Goal: Obtain resource: Obtain resource

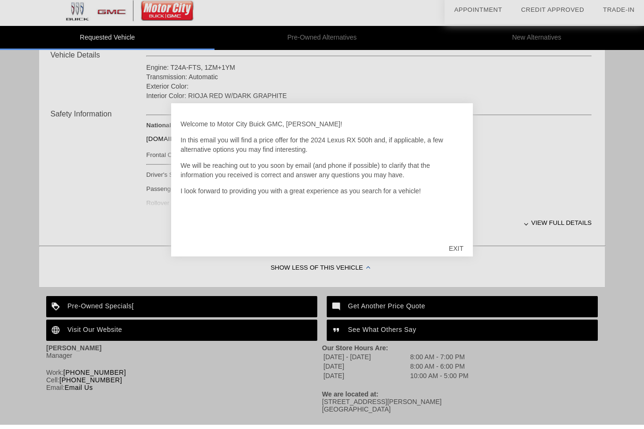
scroll to position [338, 0]
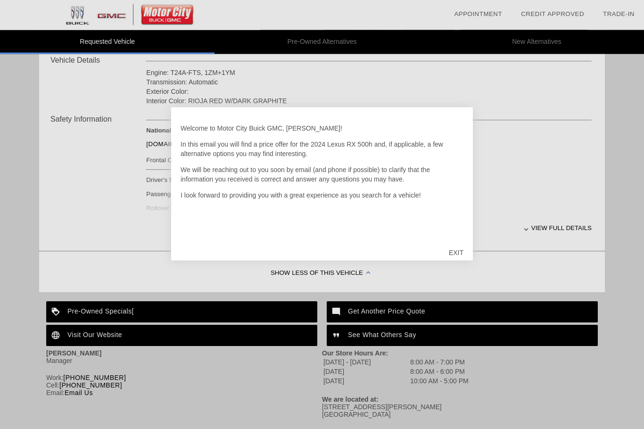
click at [461, 262] on div "EXIT" at bounding box center [455, 252] width 33 height 28
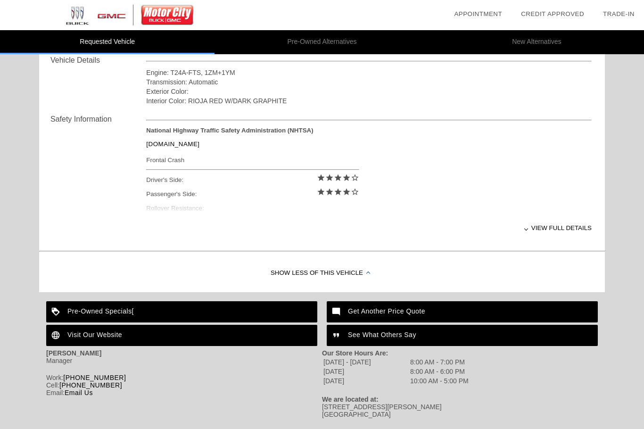
click at [568, 230] on div "View full details" at bounding box center [368, 227] width 445 height 23
click at [580, 223] on div "View less details" at bounding box center [368, 227] width 445 height 23
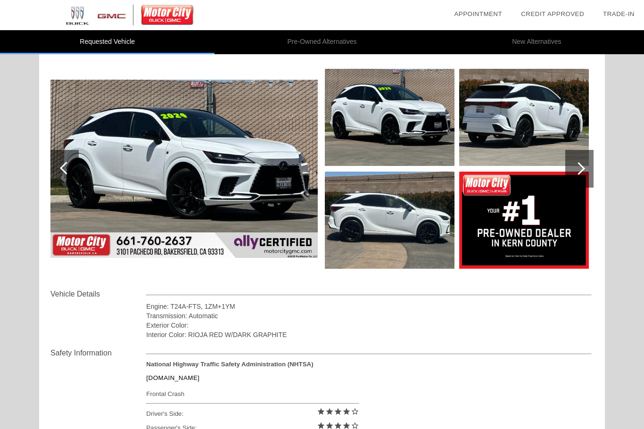
scroll to position [104, 0]
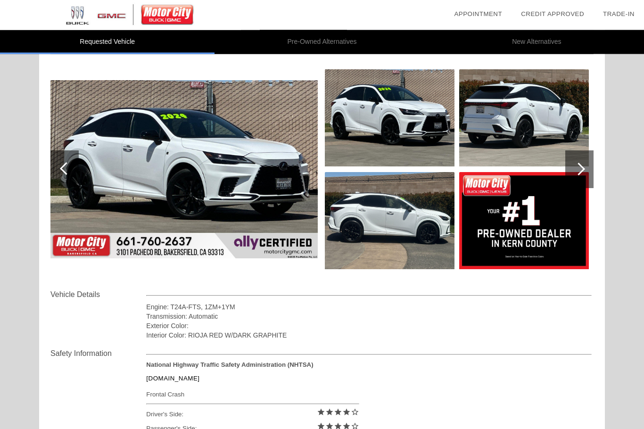
click at [524, 131] on img at bounding box center [524, 118] width 130 height 97
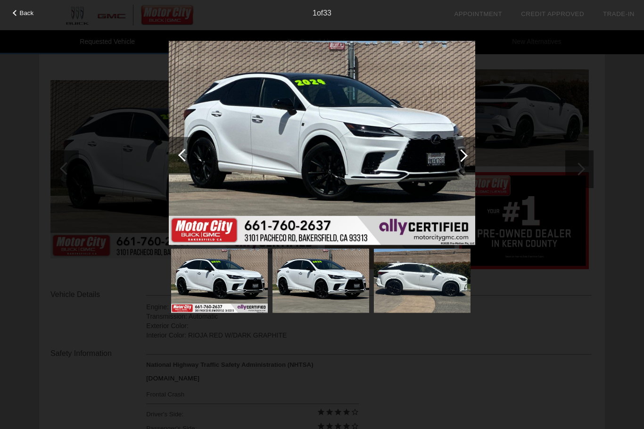
click at [358, 218] on img at bounding box center [322, 143] width 306 height 204
click at [441, 227] on img at bounding box center [322, 143] width 306 height 204
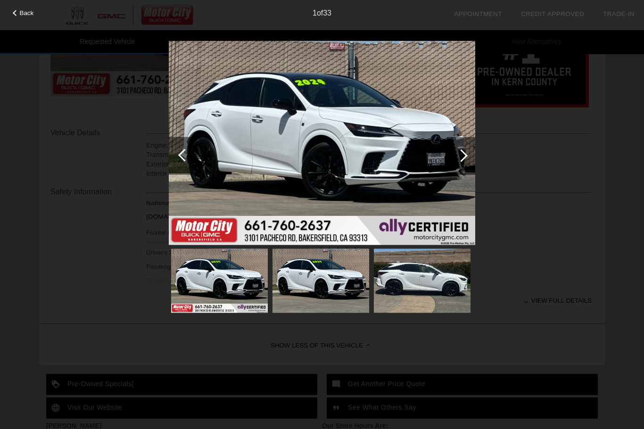
scroll to position [272, 0]
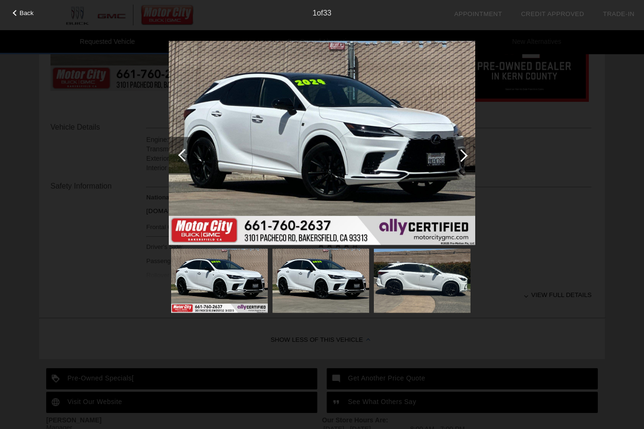
click at [312, 286] on img at bounding box center [320, 280] width 97 height 65
click at [238, 285] on img at bounding box center [219, 280] width 97 height 65
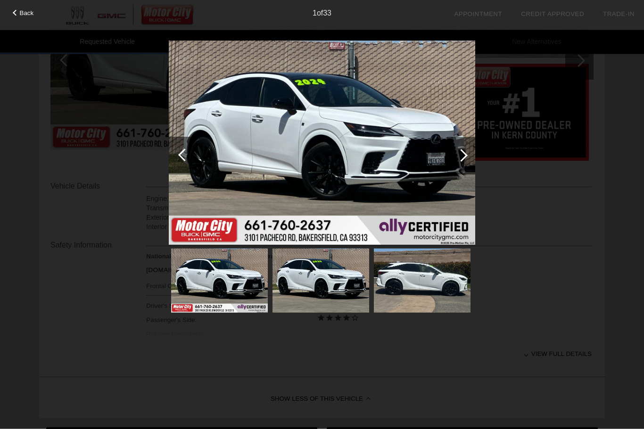
scroll to position [208, 0]
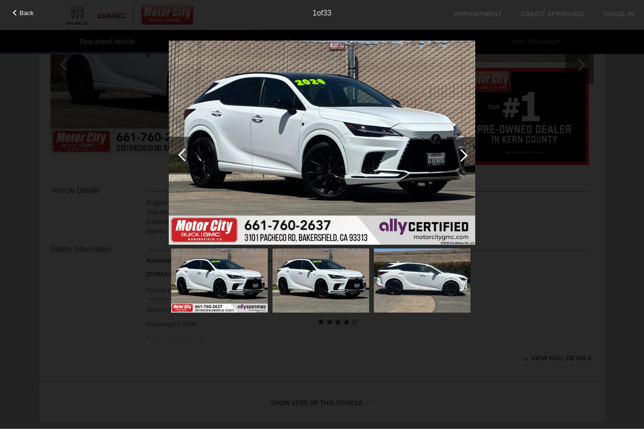
click at [218, 234] on img at bounding box center [322, 143] width 306 height 204
click at [16, 14] on div "Back" at bounding box center [23, 11] width 47 height 5
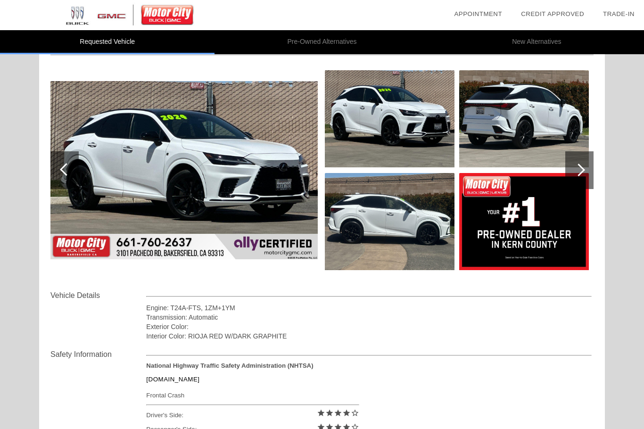
scroll to position [100, 0]
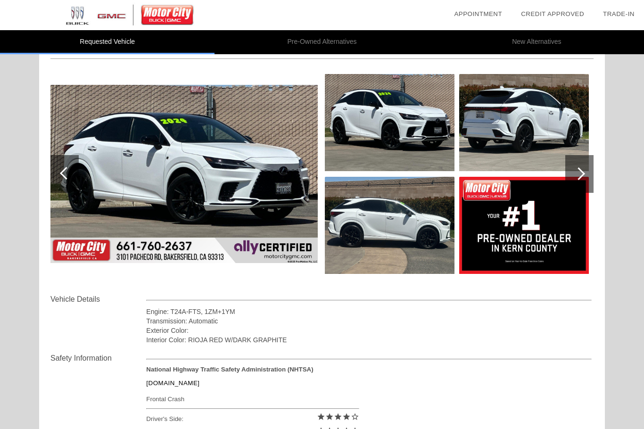
click at [578, 177] on div at bounding box center [578, 173] width 13 height 13
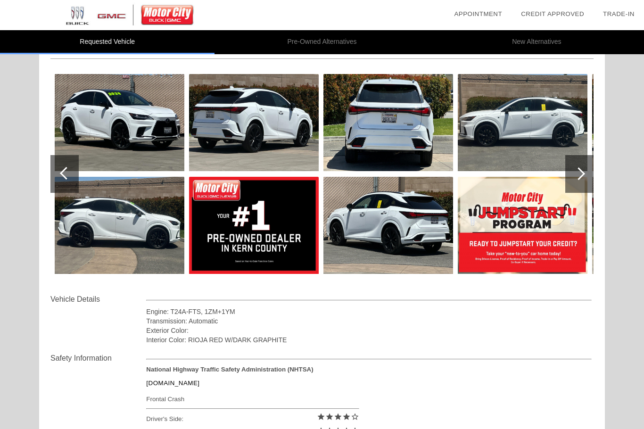
click at [583, 175] on div at bounding box center [578, 173] width 13 height 13
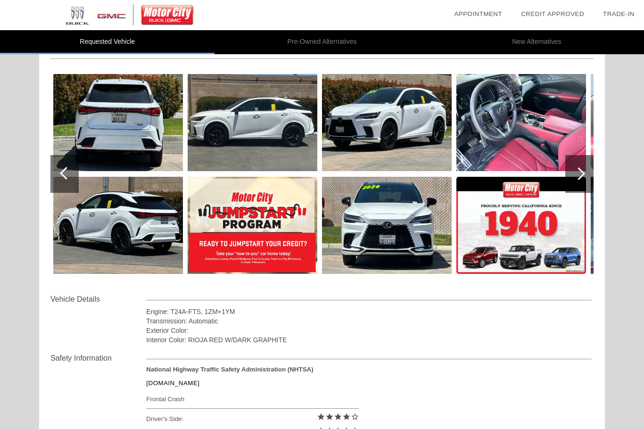
click at [583, 174] on div at bounding box center [578, 173] width 13 height 13
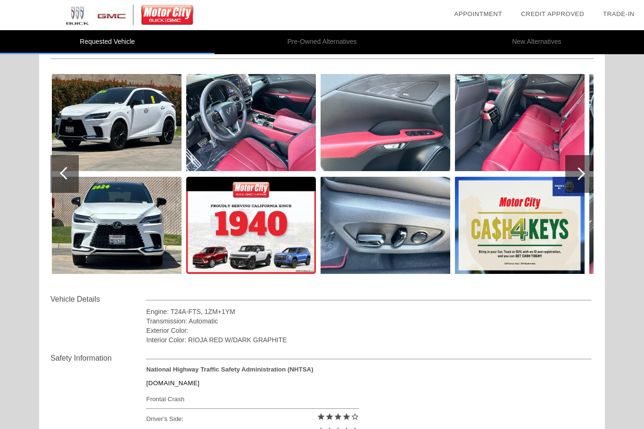
click at [586, 172] on div at bounding box center [579, 174] width 28 height 38
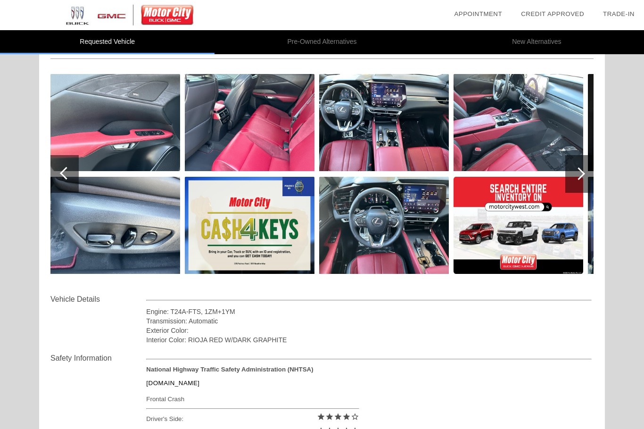
click at [585, 174] on div at bounding box center [579, 174] width 28 height 38
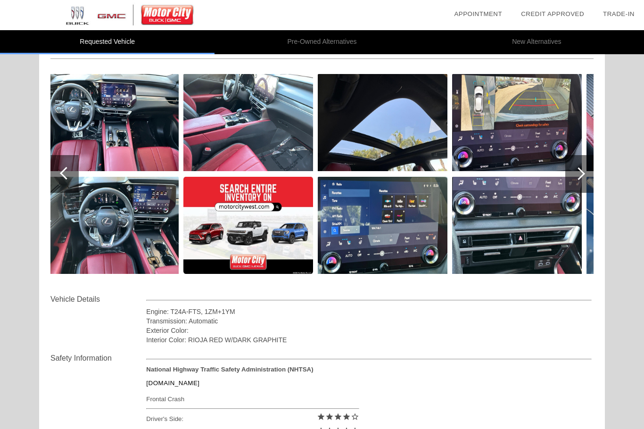
click at [582, 178] on div at bounding box center [579, 174] width 28 height 38
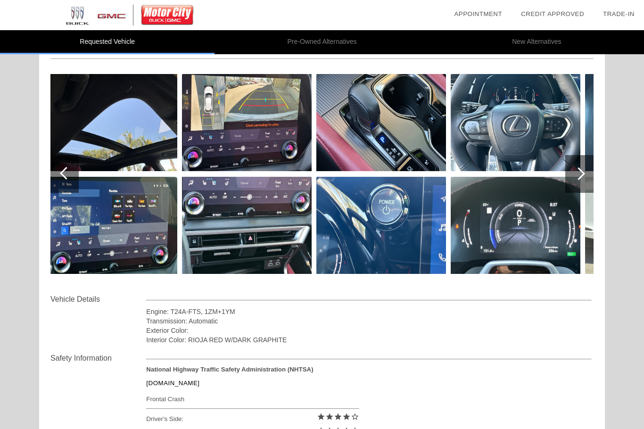
click at [580, 178] on div at bounding box center [578, 173] width 13 height 13
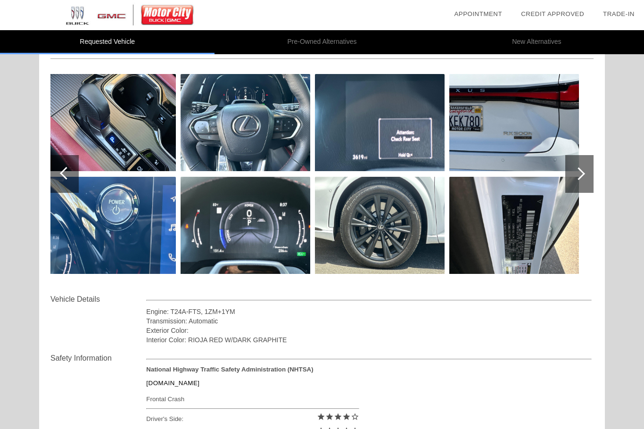
click at [588, 174] on div at bounding box center [579, 174] width 28 height 38
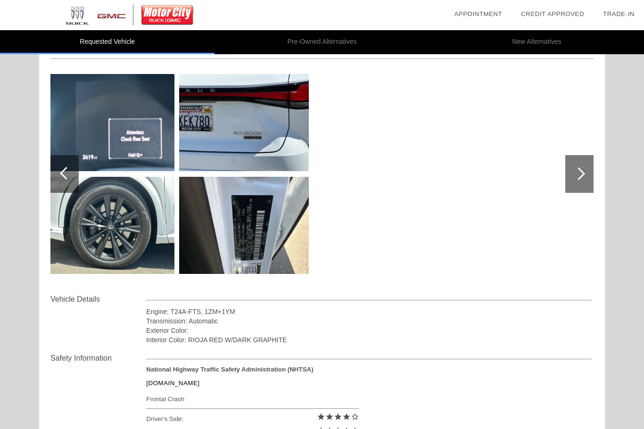
click at [581, 179] on div at bounding box center [579, 174] width 28 height 38
click at [583, 174] on div at bounding box center [578, 173] width 13 height 13
click at [57, 173] on div at bounding box center [64, 174] width 28 height 38
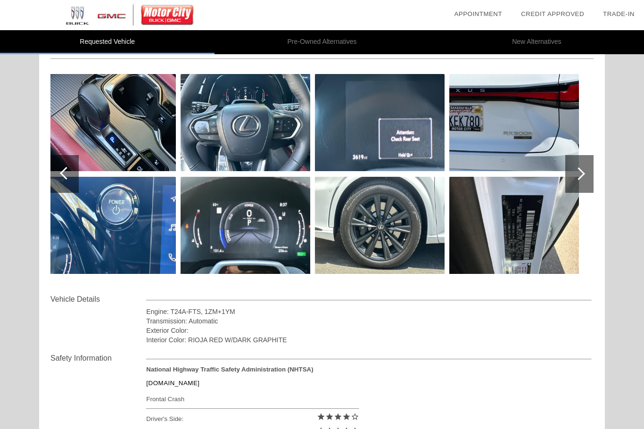
click at [65, 171] on div at bounding box center [66, 173] width 13 height 13
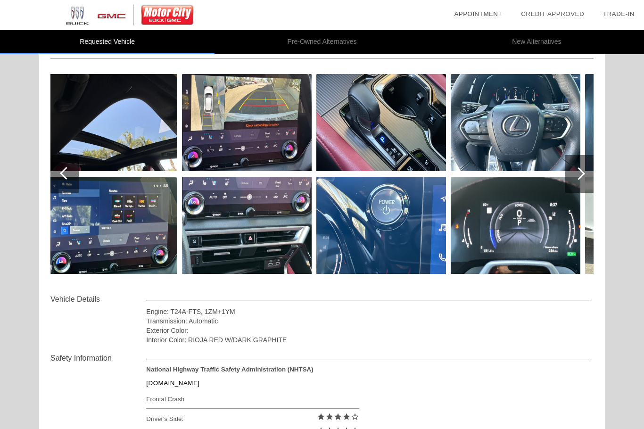
click at [62, 172] on div at bounding box center [66, 173] width 13 height 13
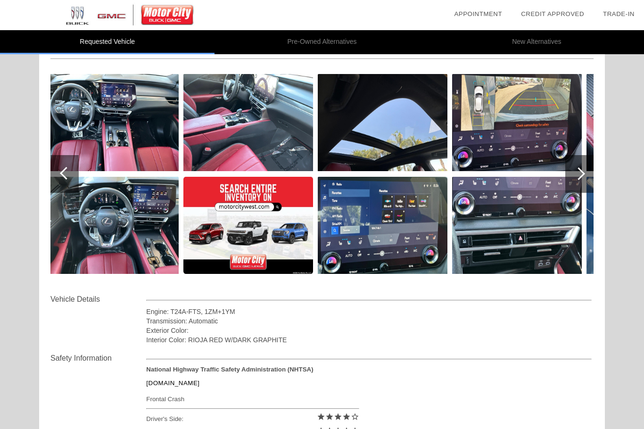
click at [64, 174] on div at bounding box center [66, 173] width 13 height 13
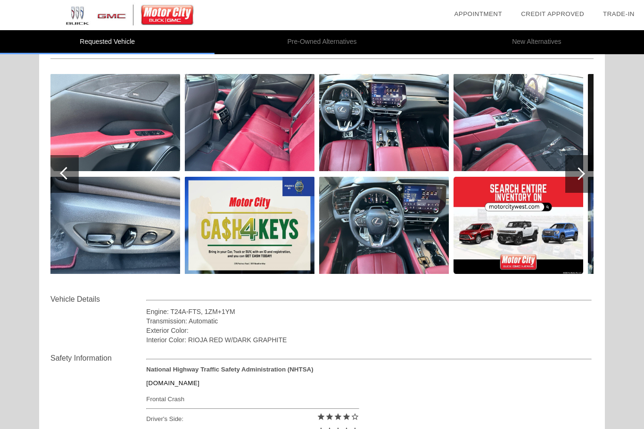
click at [69, 172] on div at bounding box center [66, 173] width 13 height 13
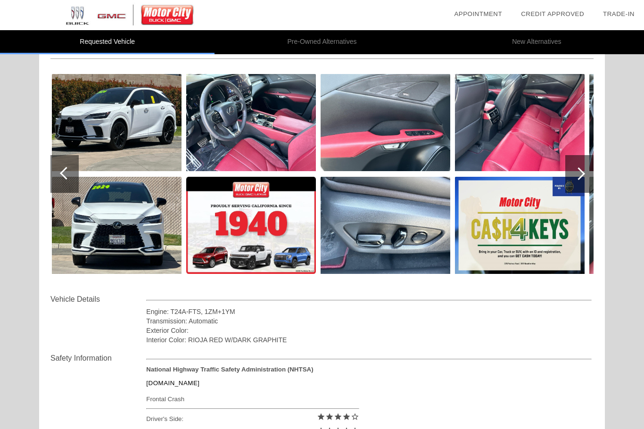
click at [68, 178] on div at bounding box center [66, 173] width 13 height 13
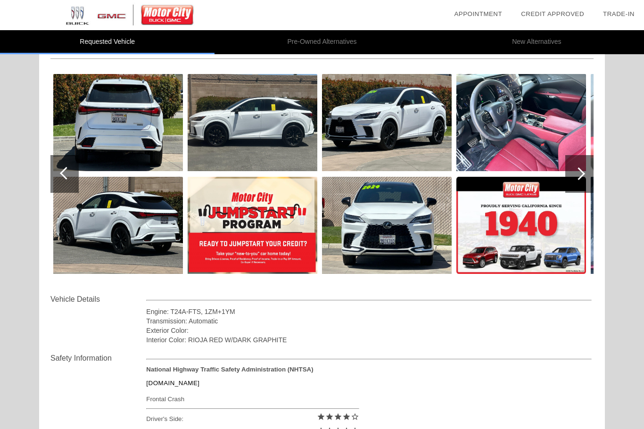
click at [71, 177] on div at bounding box center [64, 174] width 28 height 38
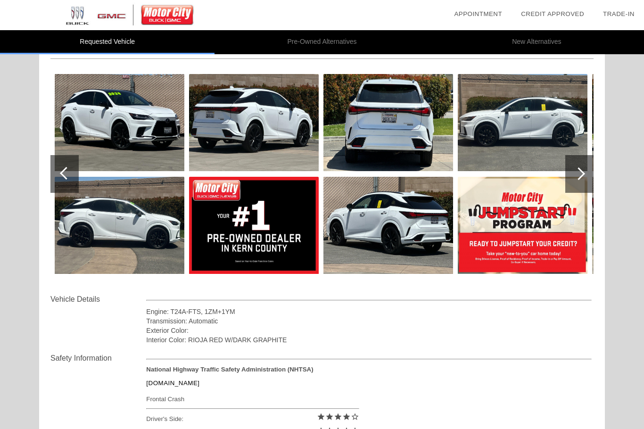
click at [71, 177] on div at bounding box center [64, 174] width 28 height 38
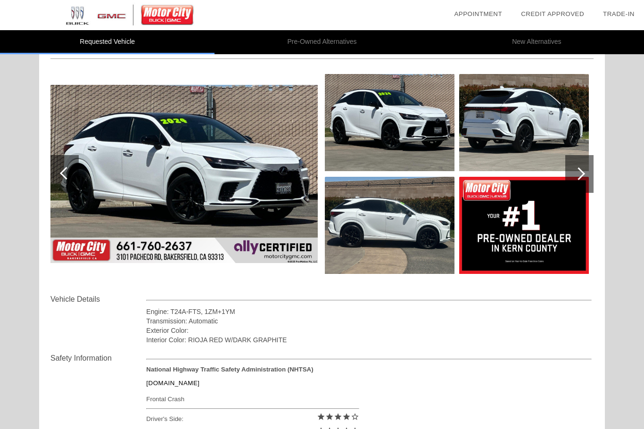
click at [77, 181] on div at bounding box center [64, 174] width 28 height 38
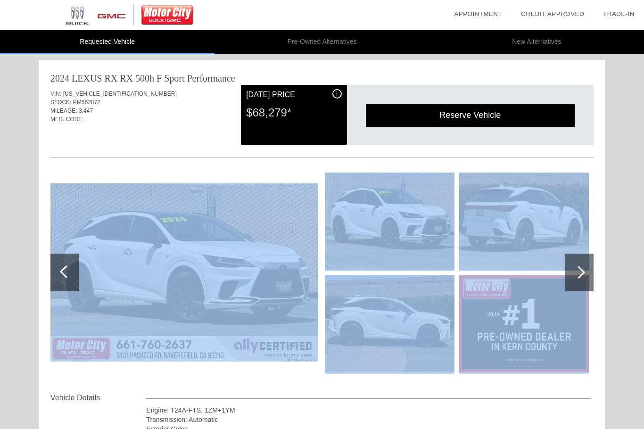
scroll to position [0, 0]
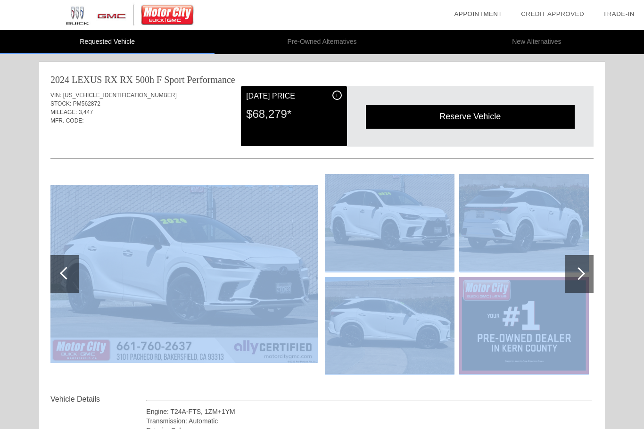
click at [476, 118] on div "Reserve Vehicle" at bounding box center [470, 116] width 209 height 23
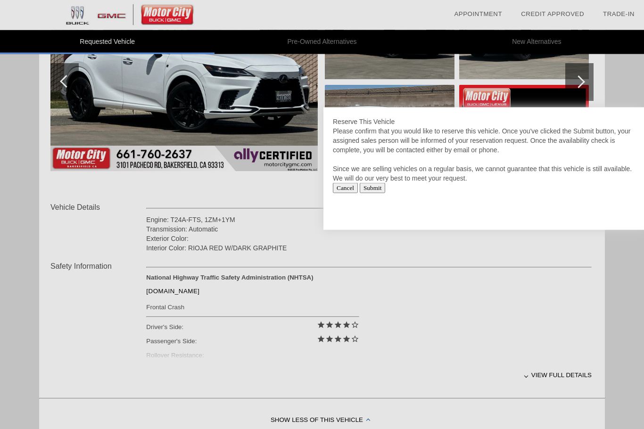
scroll to position [193, 0]
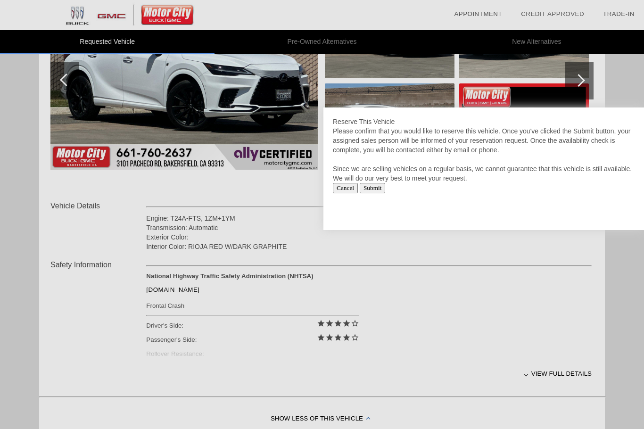
click at [343, 193] on input "Cancel" at bounding box center [345, 188] width 25 height 10
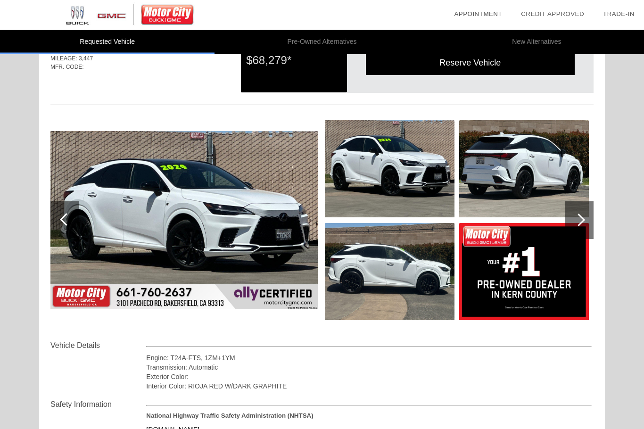
click at [520, 287] on img at bounding box center [524, 271] width 130 height 97
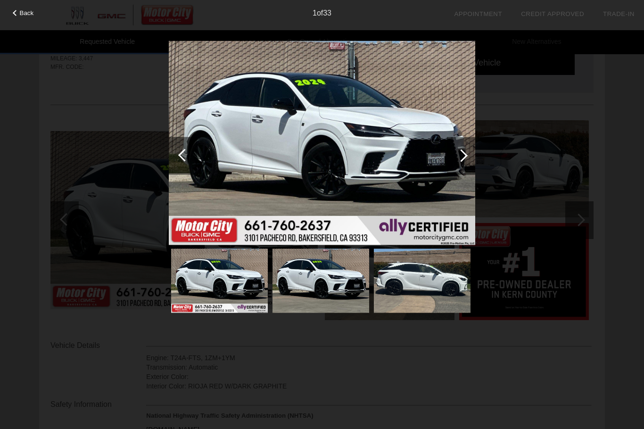
click at [457, 134] on img at bounding box center [322, 143] width 306 height 204
click at [460, 156] on div at bounding box center [461, 155] width 13 height 13
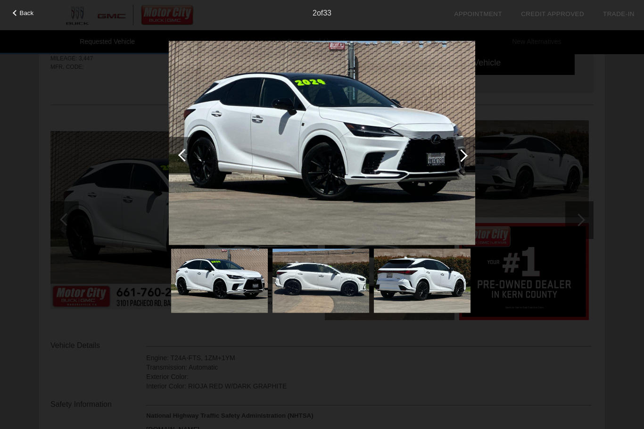
click at [468, 153] on div at bounding box center [461, 156] width 28 height 38
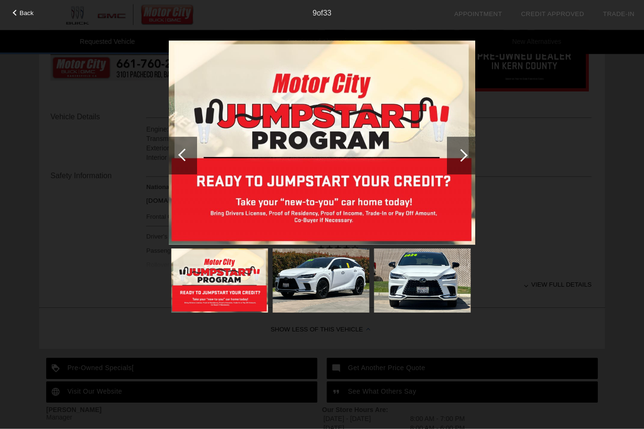
scroll to position [282, 0]
click at [464, 148] on div at bounding box center [461, 156] width 28 height 38
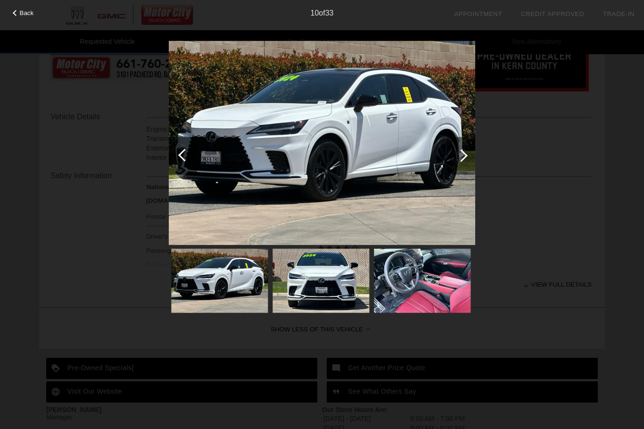
click at [468, 156] on div at bounding box center [461, 156] width 28 height 38
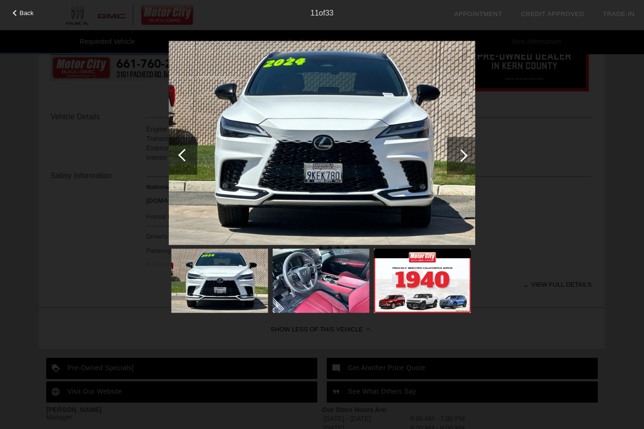
click at [466, 157] on div at bounding box center [461, 156] width 28 height 38
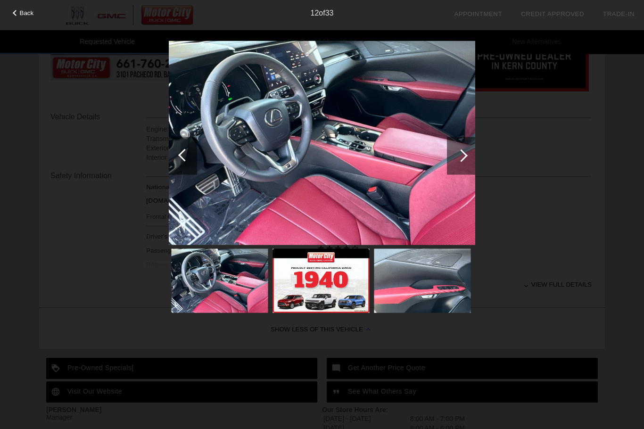
click at [465, 153] on div at bounding box center [461, 156] width 28 height 38
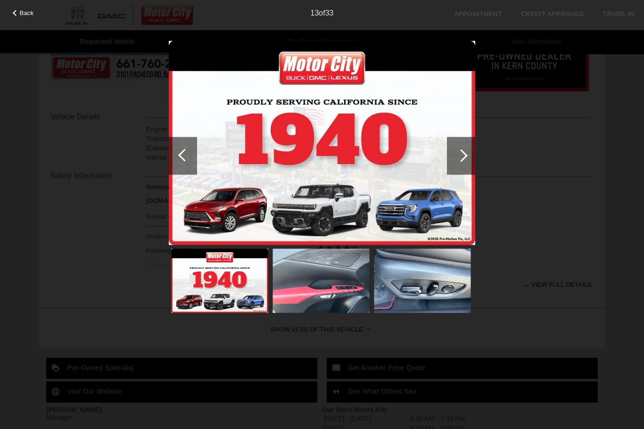
click at [468, 158] on div at bounding box center [461, 156] width 28 height 38
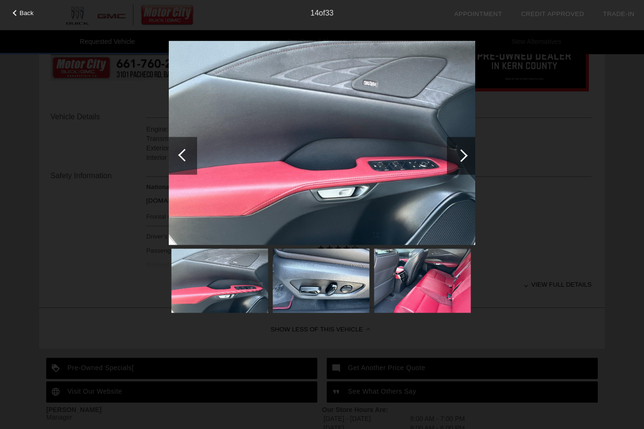
click at [464, 156] on div at bounding box center [461, 155] width 13 height 13
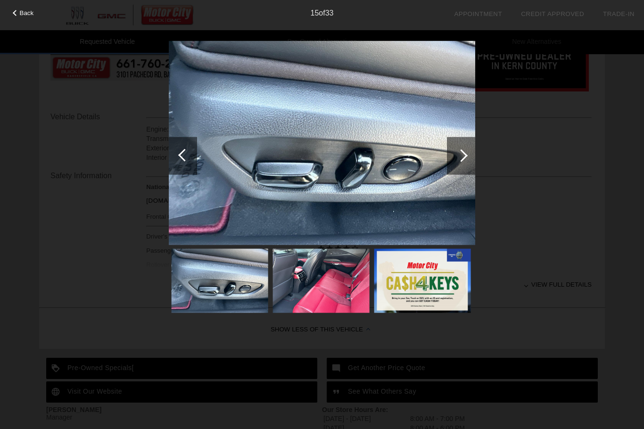
click at [468, 156] on div at bounding box center [461, 156] width 28 height 38
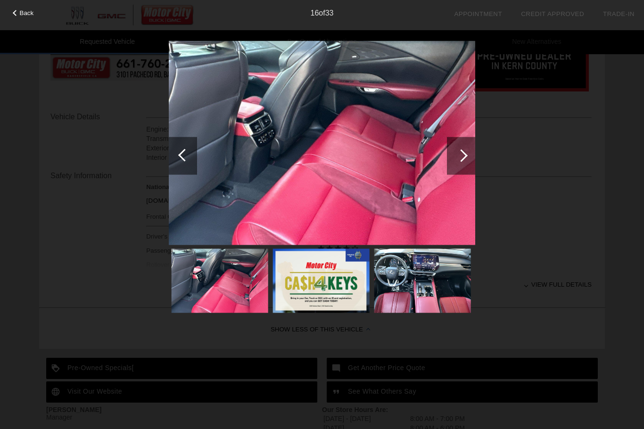
click at [474, 148] on div at bounding box center [461, 156] width 28 height 38
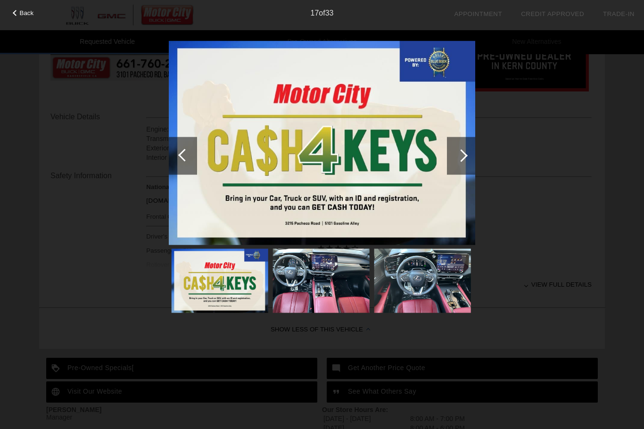
click at [467, 157] on div at bounding box center [461, 156] width 28 height 38
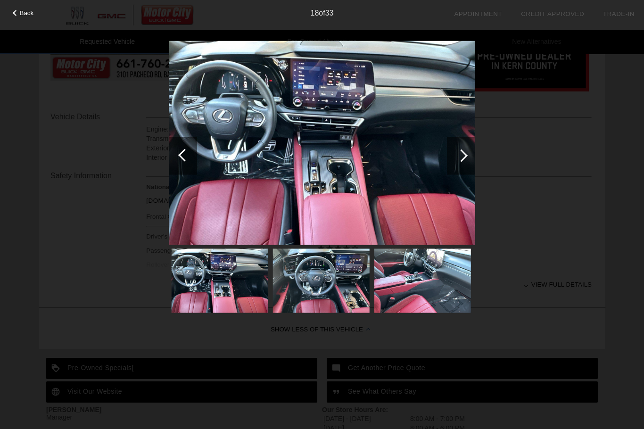
click at [458, 159] on div at bounding box center [461, 156] width 28 height 38
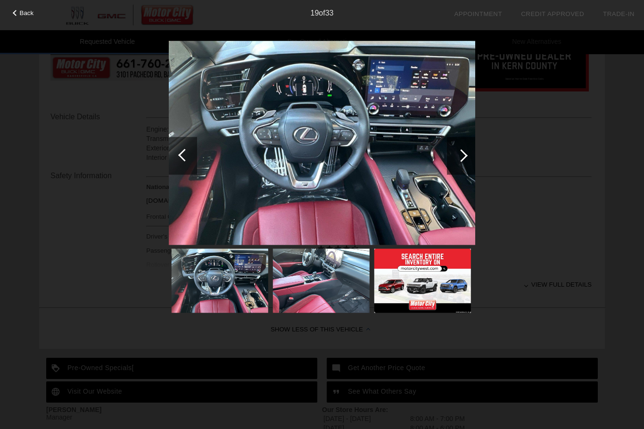
click at [469, 152] on div at bounding box center [461, 156] width 28 height 38
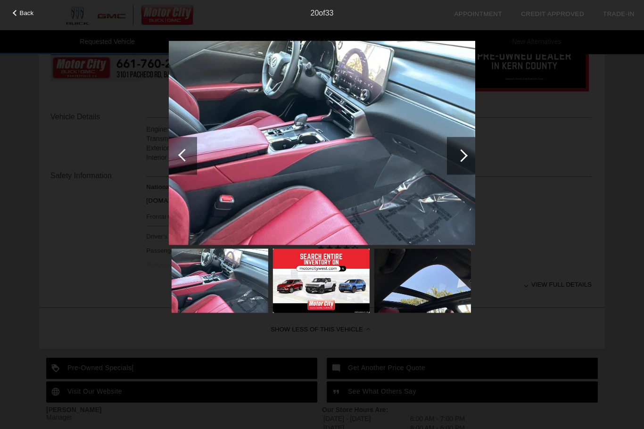
click at [463, 159] on div at bounding box center [461, 155] width 13 height 13
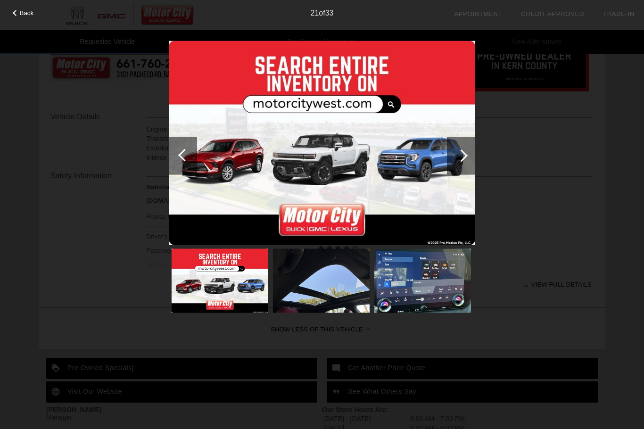
click at [462, 156] on div at bounding box center [461, 155] width 13 height 13
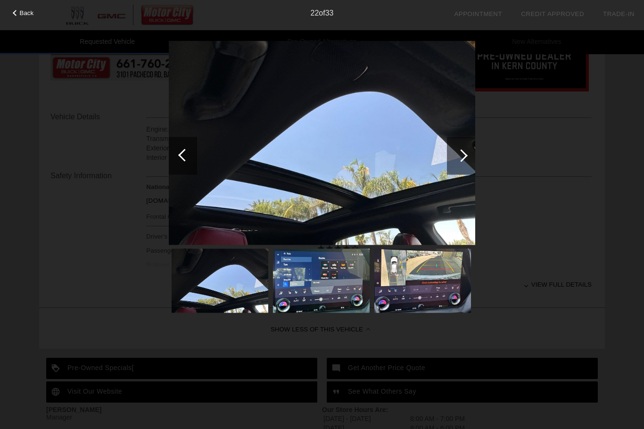
click at [466, 157] on div at bounding box center [461, 156] width 28 height 38
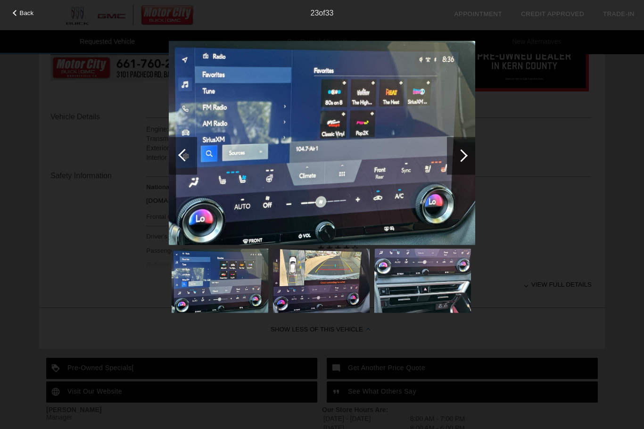
click at [467, 157] on div at bounding box center [461, 156] width 28 height 38
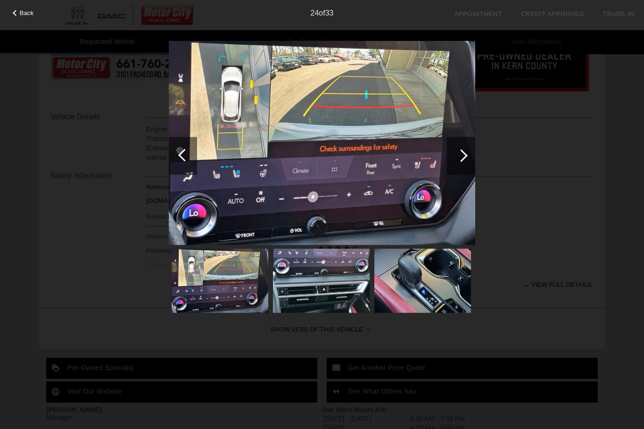
click at [466, 154] on div at bounding box center [461, 156] width 28 height 38
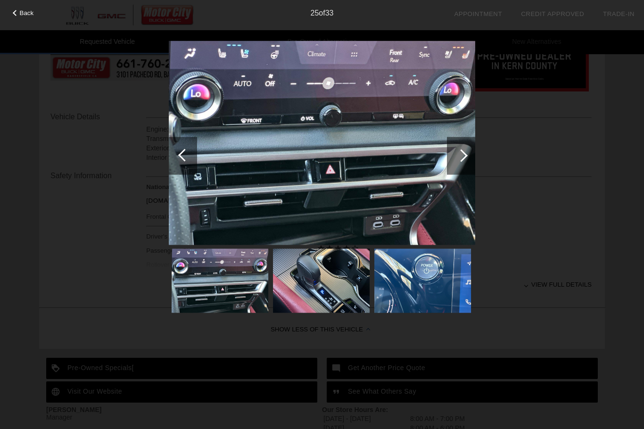
click at [467, 153] on div at bounding box center [461, 156] width 28 height 38
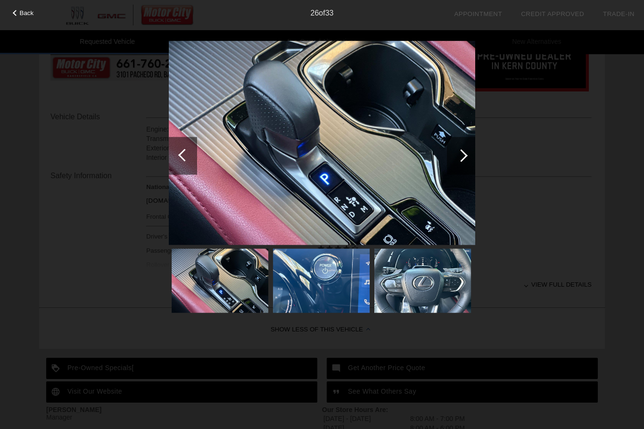
click at [466, 157] on div at bounding box center [461, 156] width 28 height 38
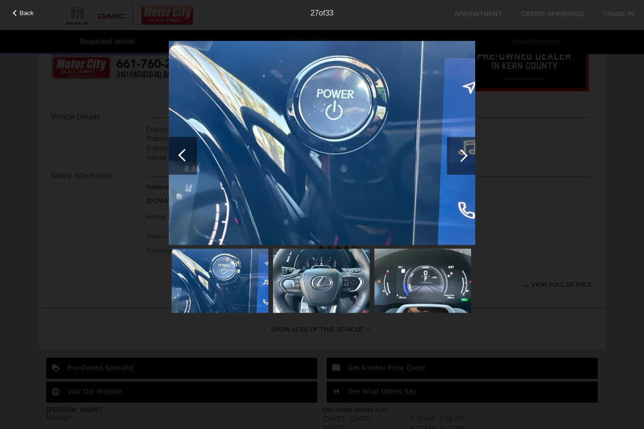
click at [463, 158] on div at bounding box center [461, 155] width 13 height 13
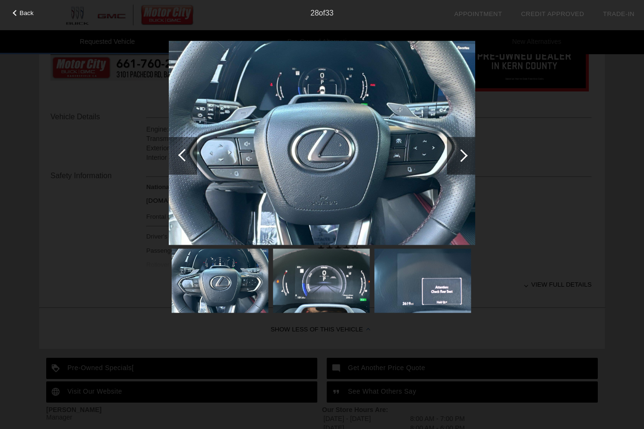
click at [467, 156] on div at bounding box center [461, 156] width 28 height 38
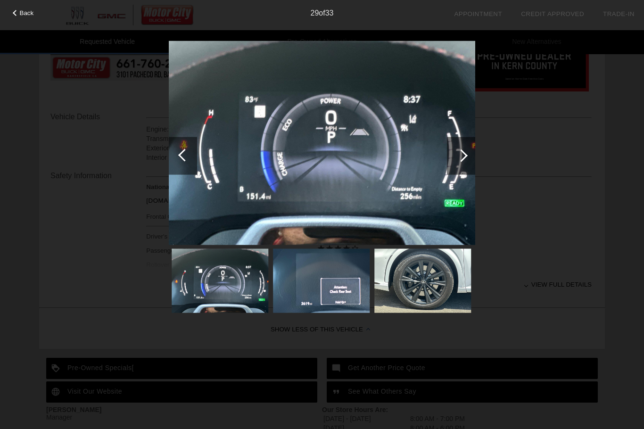
click at [465, 158] on div at bounding box center [461, 156] width 28 height 38
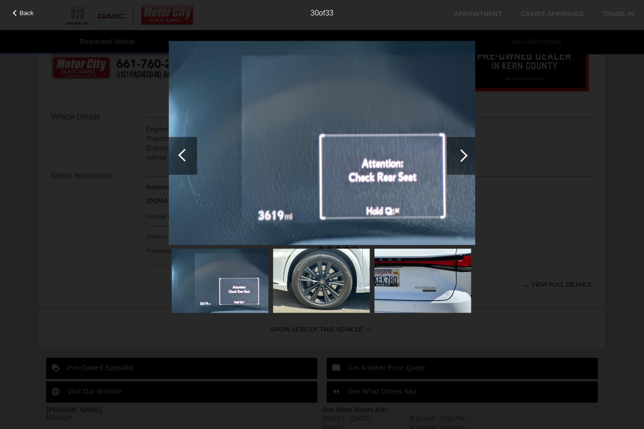
click at [469, 154] on div at bounding box center [461, 156] width 28 height 38
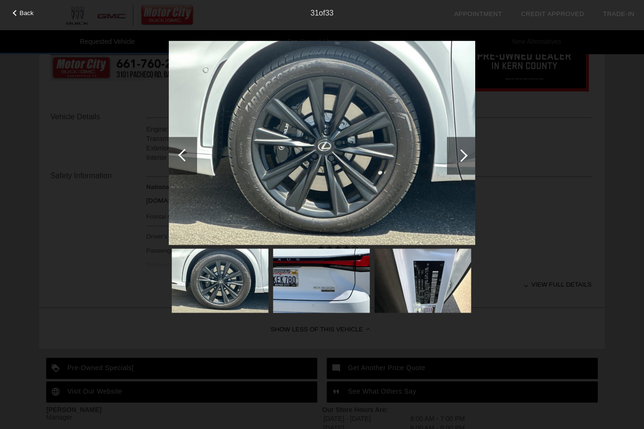
click at [465, 155] on div at bounding box center [461, 155] width 13 height 13
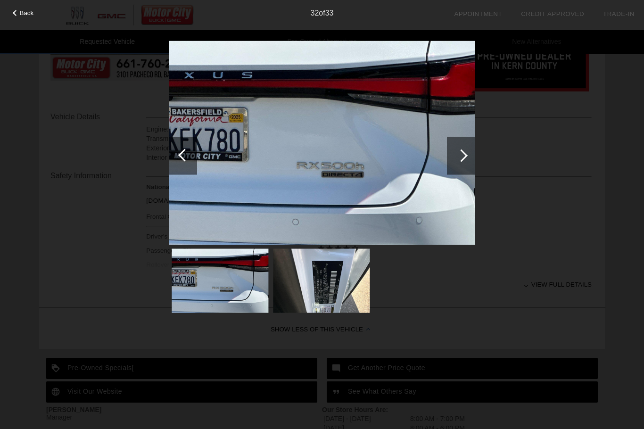
click at [241, 131] on img at bounding box center [322, 143] width 306 height 204
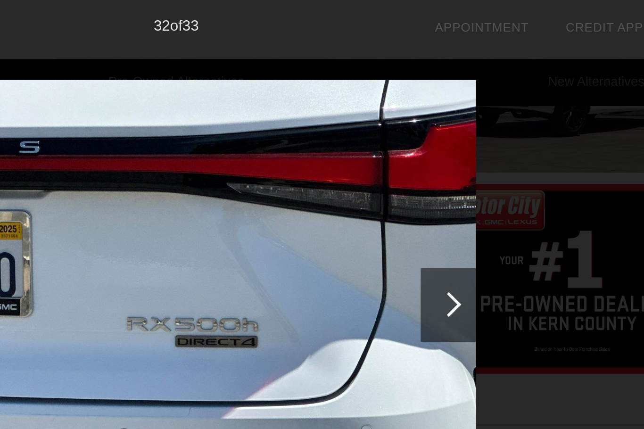
scroll to position [0, 0]
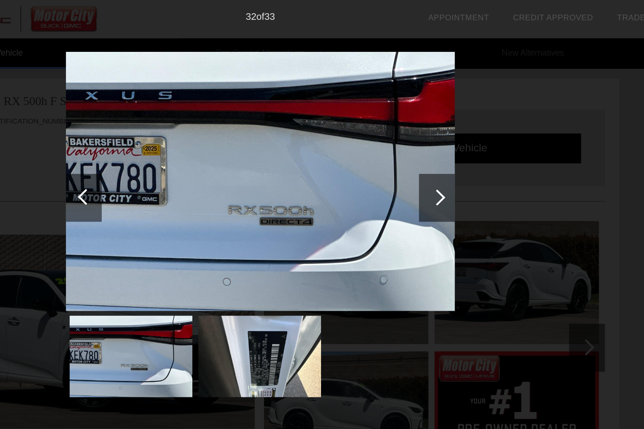
click at [447, 158] on div at bounding box center [461, 156] width 28 height 38
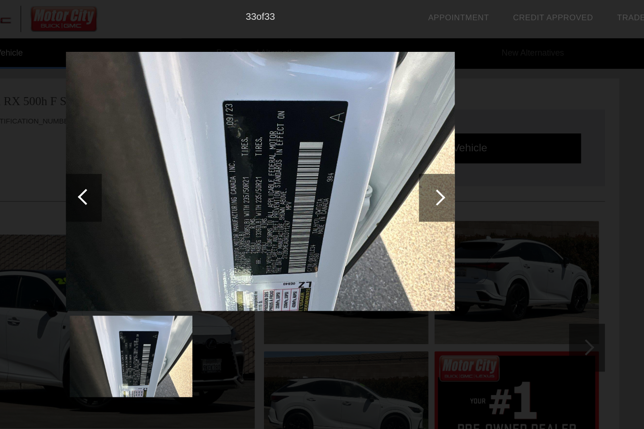
click at [455, 158] on div at bounding box center [461, 155] width 13 height 13
click at [447, 150] on div at bounding box center [461, 156] width 28 height 38
click at [455, 156] on div at bounding box center [461, 155] width 13 height 13
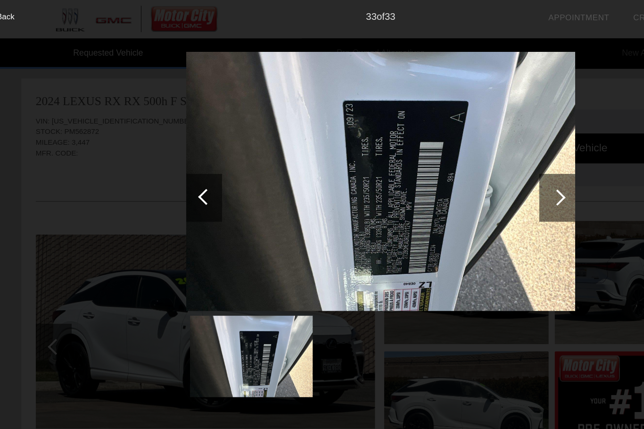
click at [169, 162] on div at bounding box center [183, 156] width 28 height 38
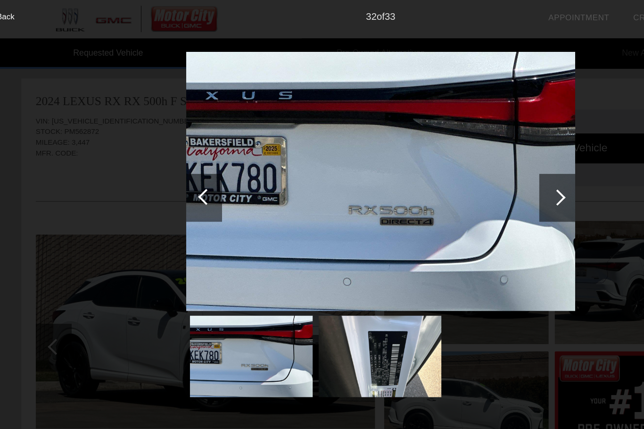
click at [169, 152] on div at bounding box center [183, 156] width 28 height 38
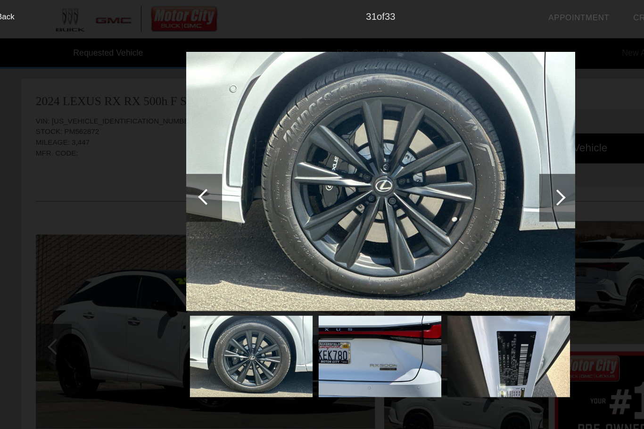
click at [178, 153] on div at bounding box center [184, 154] width 13 height 13
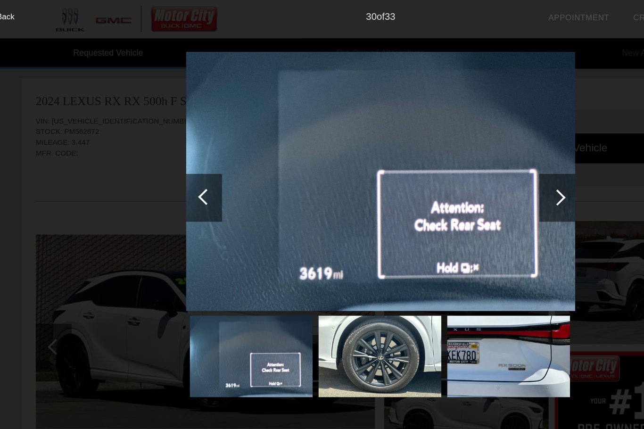
click at [178, 161] on div at bounding box center [184, 154] width 13 height 13
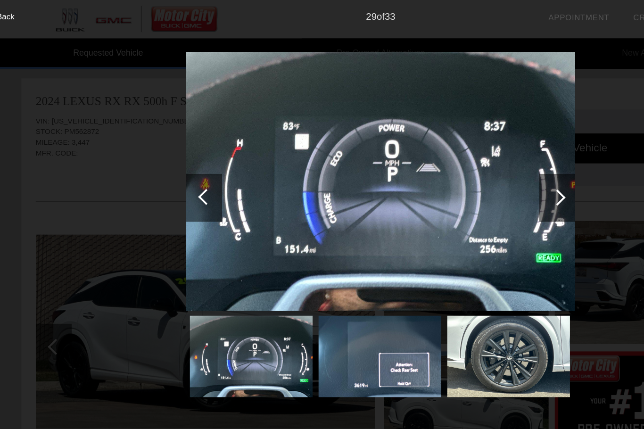
click at [169, 157] on div at bounding box center [183, 156] width 28 height 38
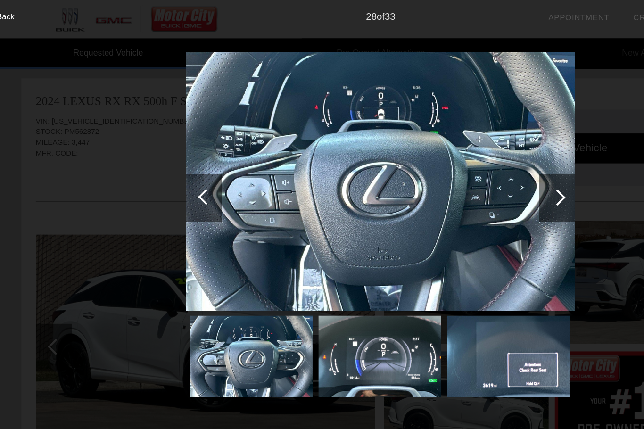
click at [178, 158] on div at bounding box center [184, 154] width 13 height 13
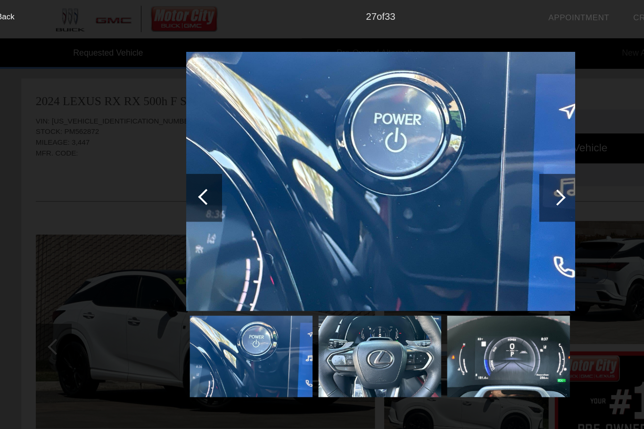
click at [169, 158] on div at bounding box center [183, 156] width 28 height 38
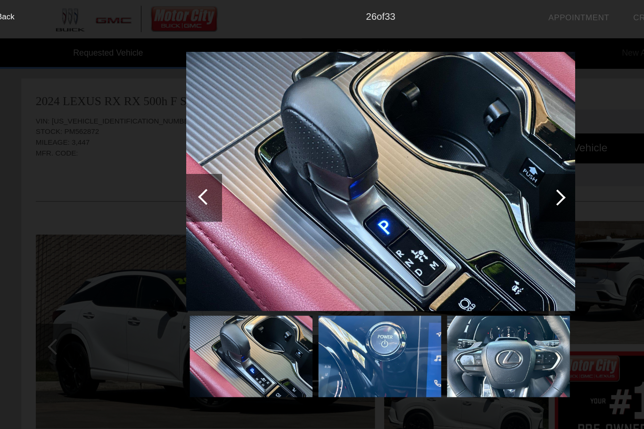
click at [178, 159] on div at bounding box center [184, 154] width 13 height 13
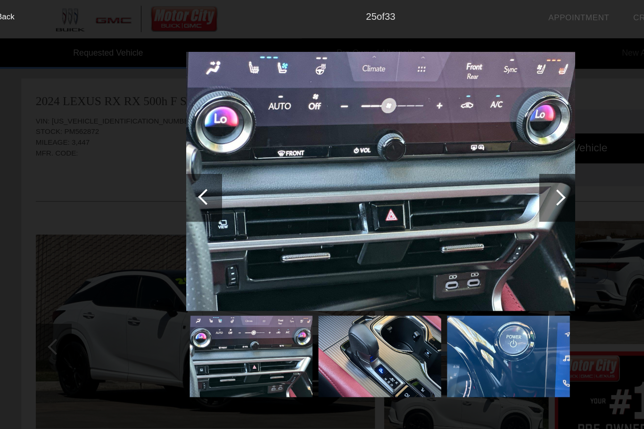
click at [178, 158] on div at bounding box center [184, 154] width 13 height 13
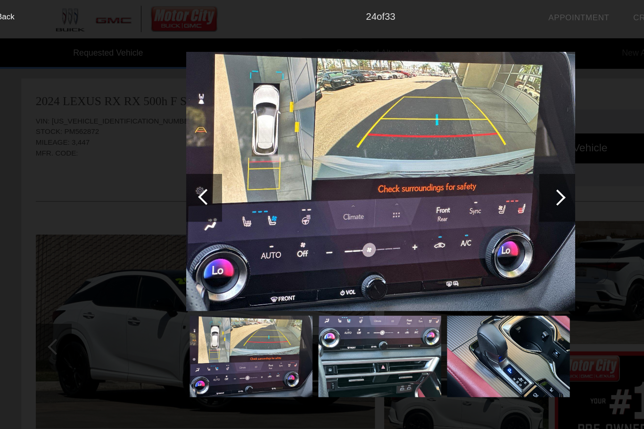
click at [178, 159] on div at bounding box center [184, 154] width 13 height 13
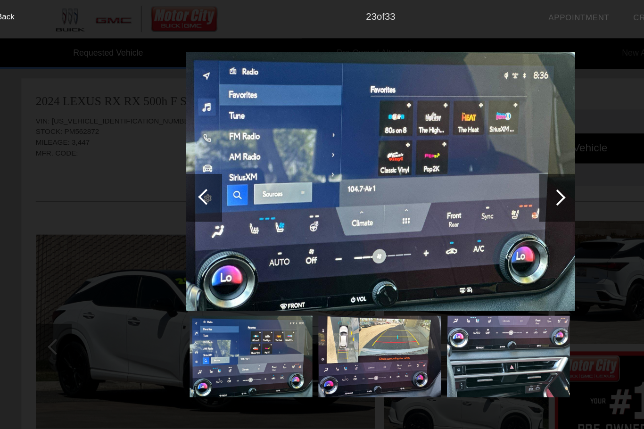
click at [178, 156] on div at bounding box center [184, 154] width 13 height 13
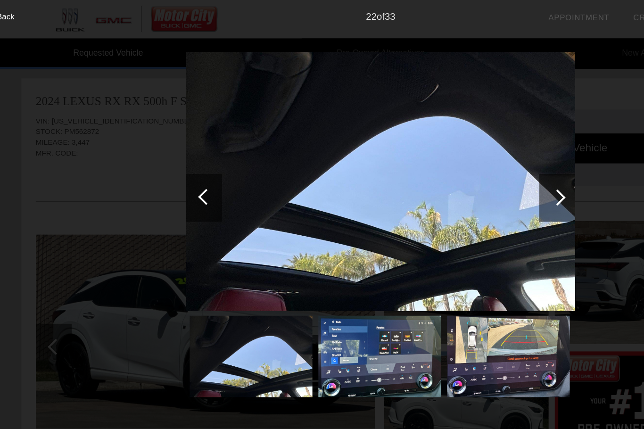
click at [178, 158] on div at bounding box center [184, 154] width 13 height 13
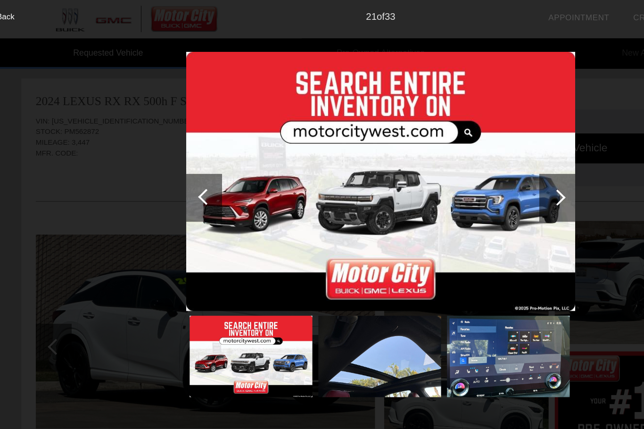
click at [178, 155] on div at bounding box center [184, 154] width 13 height 13
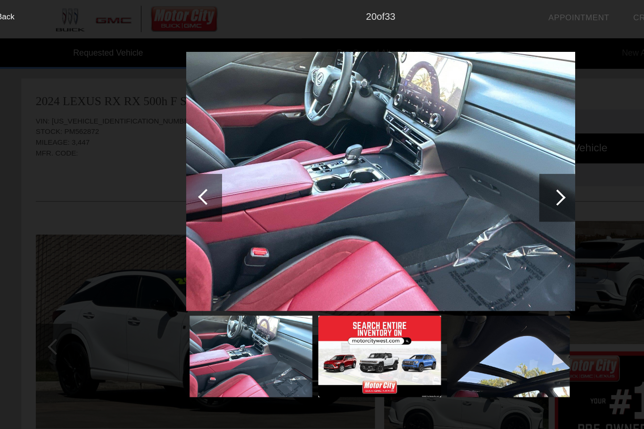
click at [178, 156] on div at bounding box center [184, 154] width 13 height 13
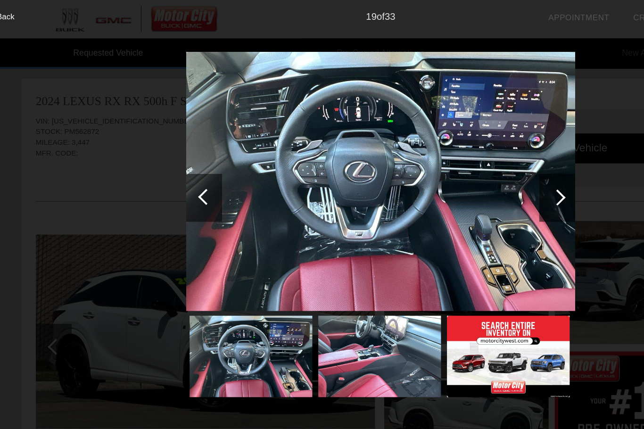
click at [169, 161] on div at bounding box center [183, 156] width 28 height 38
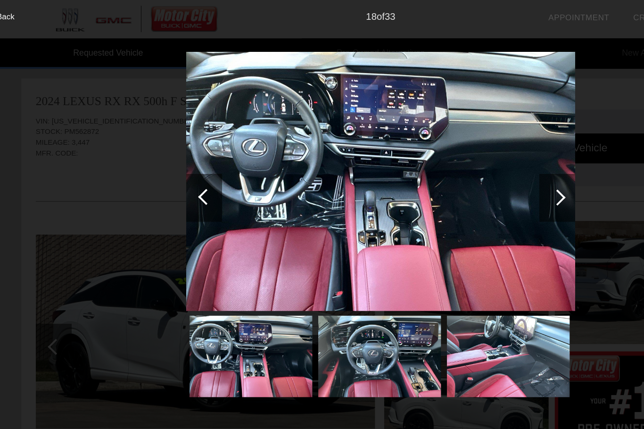
click at [178, 156] on div at bounding box center [184, 154] width 13 height 13
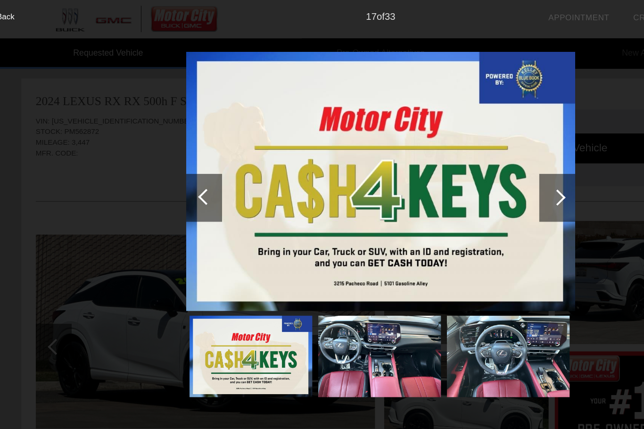
click at [169, 161] on div at bounding box center [183, 156] width 28 height 38
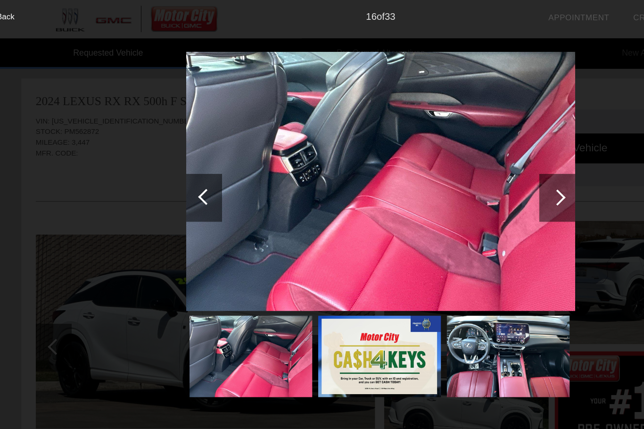
click at [169, 147] on div at bounding box center [183, 156] width 28 height 38
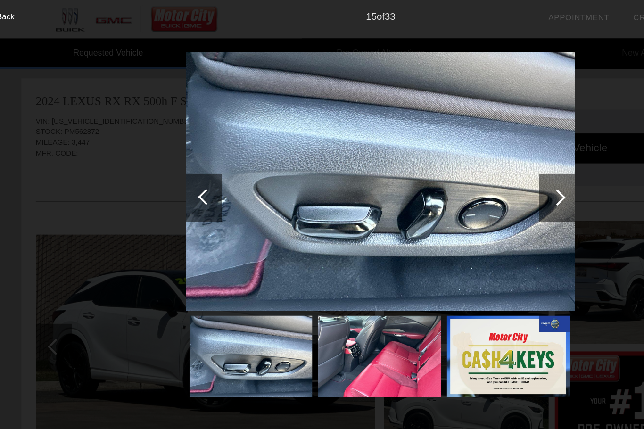
click at [178, 154] on div at bounding box center [184, 154] width 13 height 13
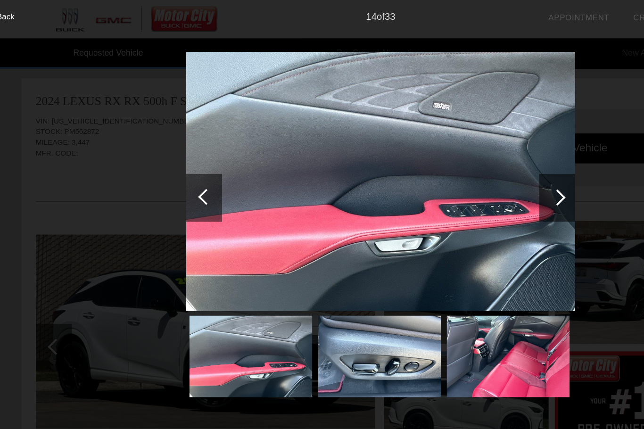
click at [178, 157] on div at bounding box center [184, 154] width 13 height 13
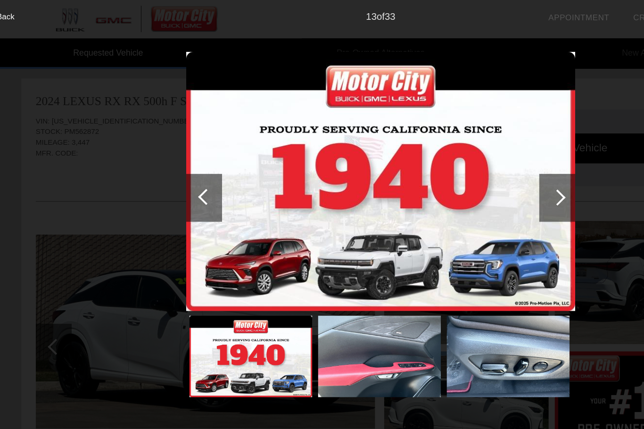
click at [169, 159] on div at bounding box center [183, 156] width 28 height 38
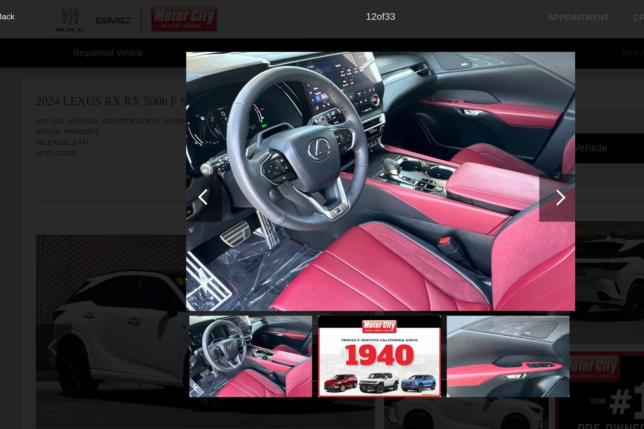
click at [178, 155] on div at bounding box center [184, 154] width 13 height 13
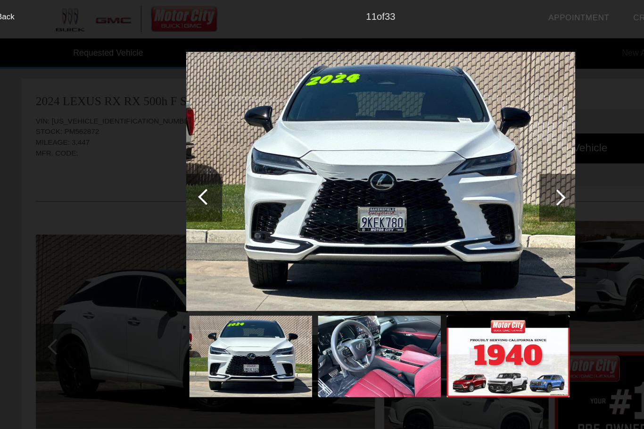
click at [169, 148] on div at bounding box center [183, 156] width 28 height 38
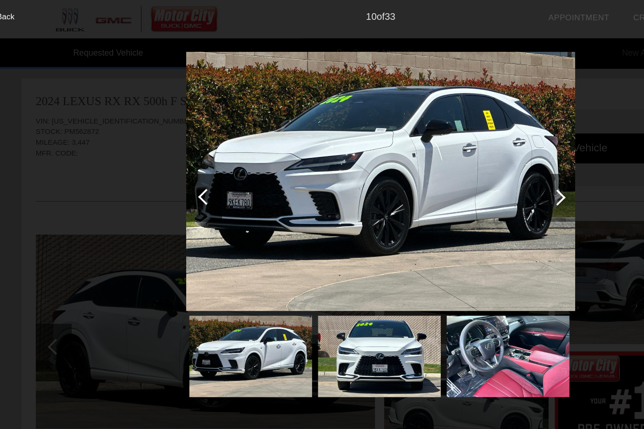
click at [169, 148] on div at bounding box center [183, 156] width 28 height 38
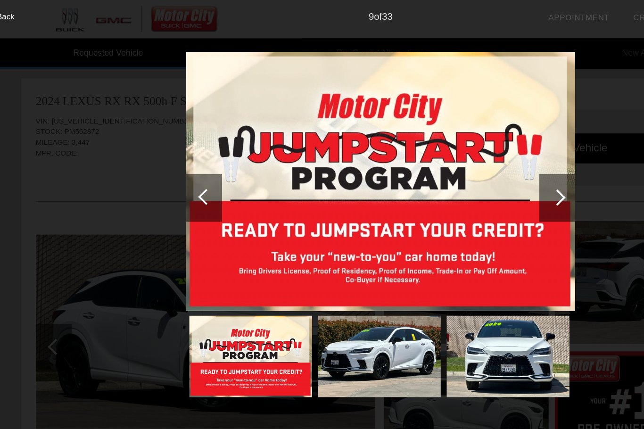
click at [178, 155] on div at bounding box center [184, 154] width 13 height 13
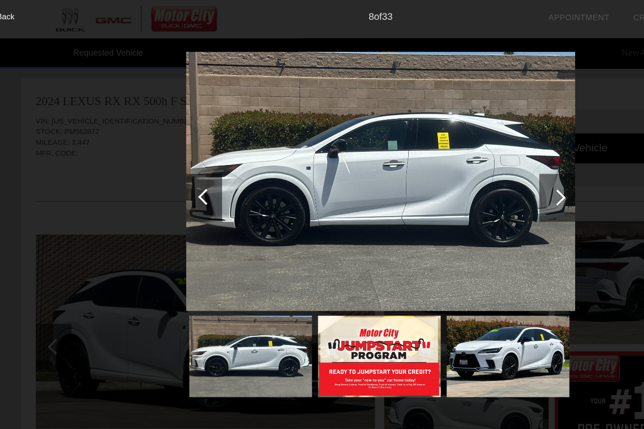
click at [178, 154] on div at bounding box center [184, 154] width 13 height 13
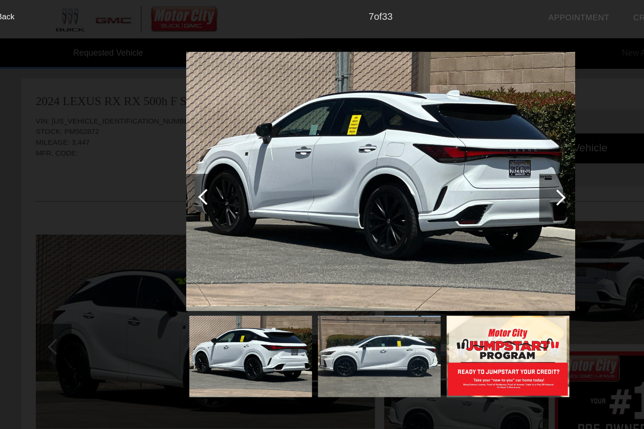
click at [178, 154] on div at bounding box center [184, 154] width 13 height 13
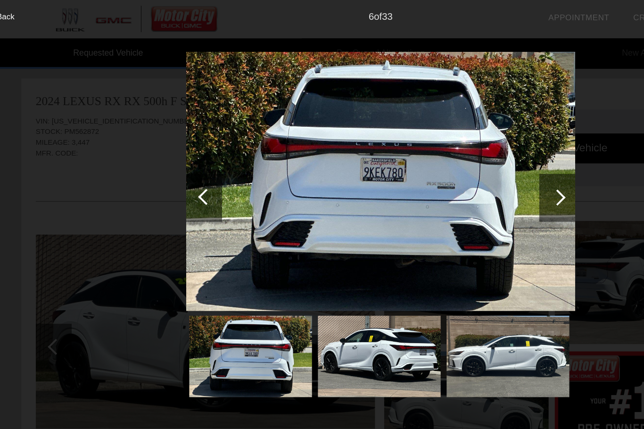
click at [178, 157] on div at bounding box center [184, 154] width 13 height 13
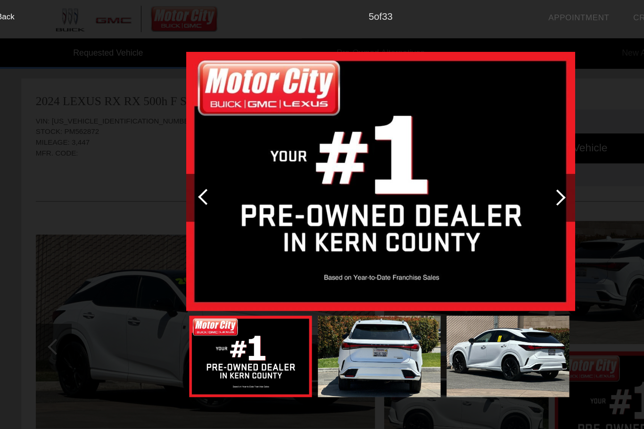
click at [178, 155] on div at bounding box center [184, 154] width 13 height 13
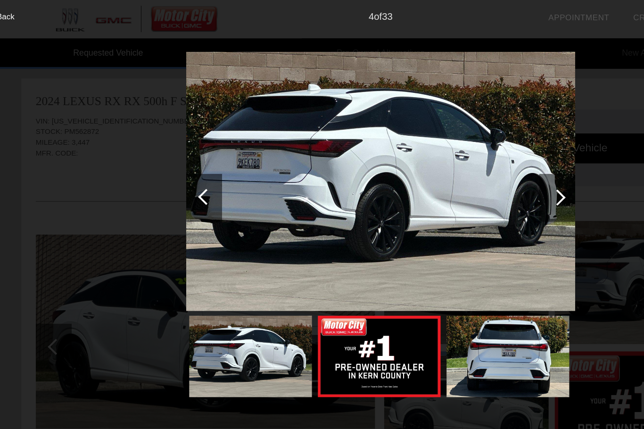
click at [178, 151] on div at bounding box center [184, 154] width 13 height 13
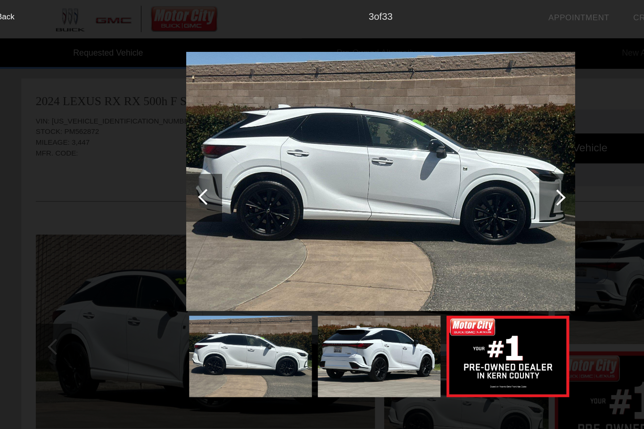
click at [172, 158] on div at bounding box center [183, 156] width 28 height 38
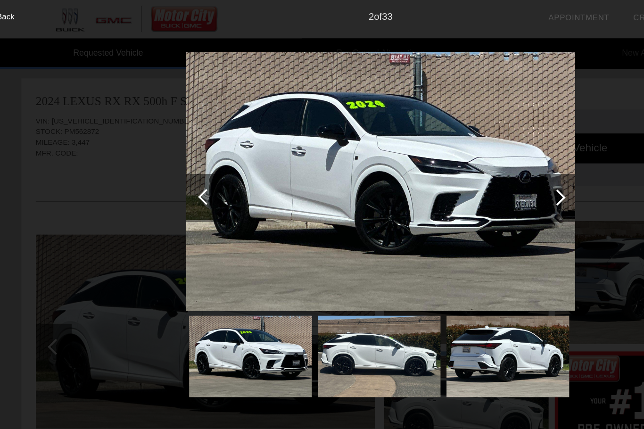
click at [169, 153] on div at bounding box center [183, 156] width 28 height 38
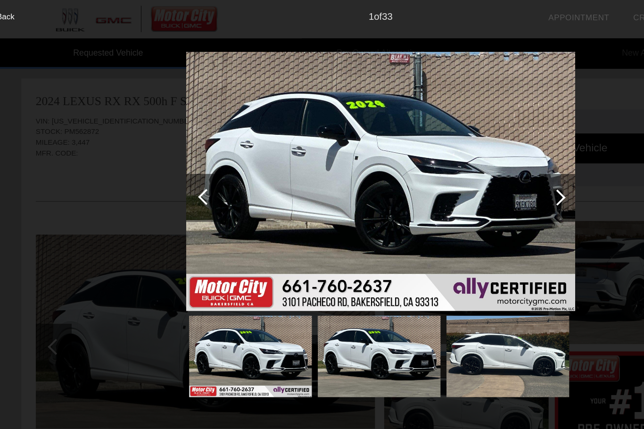
click at [178, 155] on div at bounding box center [184, 154] width 13 height 13
click at [169, 158] on div at bounding box center [183, 156] width 28 height 38
click at [178, 156] on div at bounding box center [184, 154] width 13 height 13
click at [178, 158] on div at bounding box center [184, 154] width 13 height 13
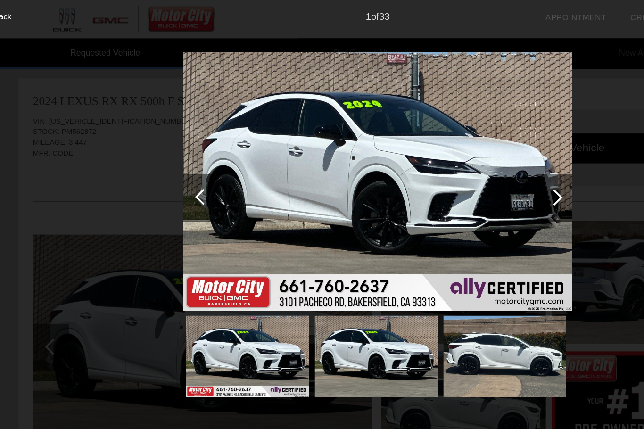
click at [178, 151] on div at bounding box center [184, 154] width 13 height 13
click at [169, 151] on div at bounding box center [183, 156] width 28 height 38
click at [169, 149] on div at bounding box center [183, 156] width 28 height 38
click at [169, 150] on div at bounding box center [183, 156] width 28 height 38
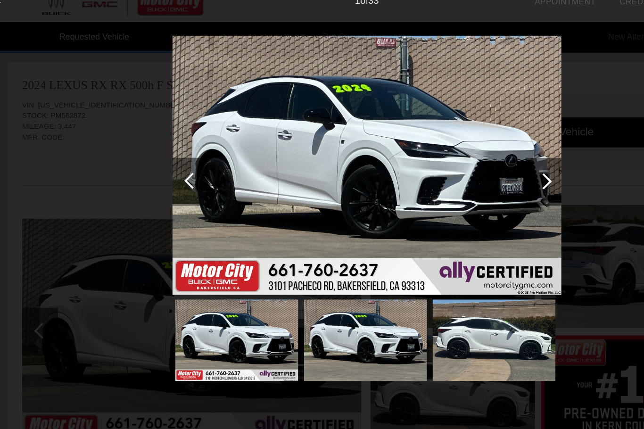
click at [186, 260] on img at bounding box center [219, 280] width 97 height 65
click at [187, 264] on img at bounding box center [219, 280] width 97 height 65
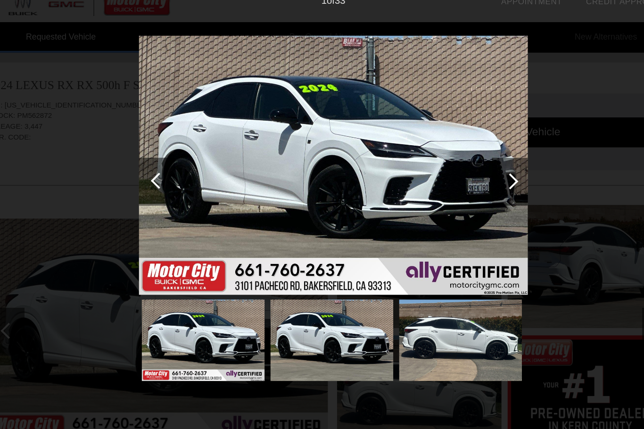
click at [447, 140] on div at bounding box center [461, 156] width 28 height 38
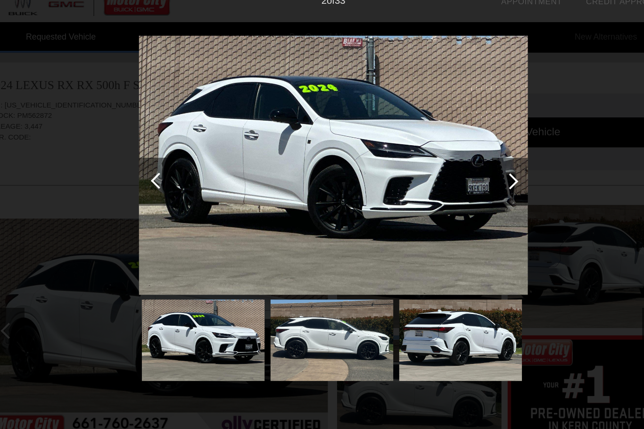
click at [455, 149] on div at bounding box center [461, 155] width 13 height 13
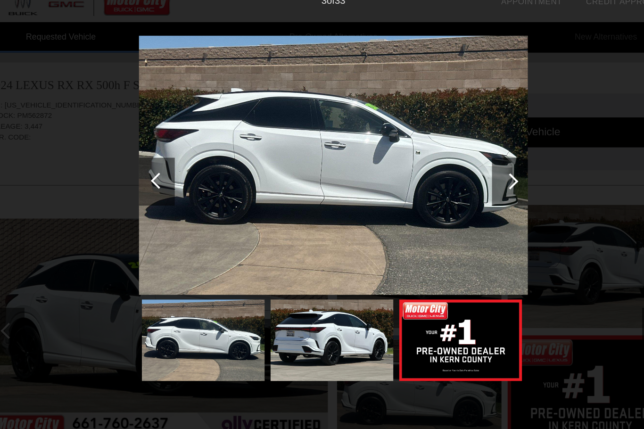
click at [447, 139] on div at bounding box center [461, 156] width 28 height 38
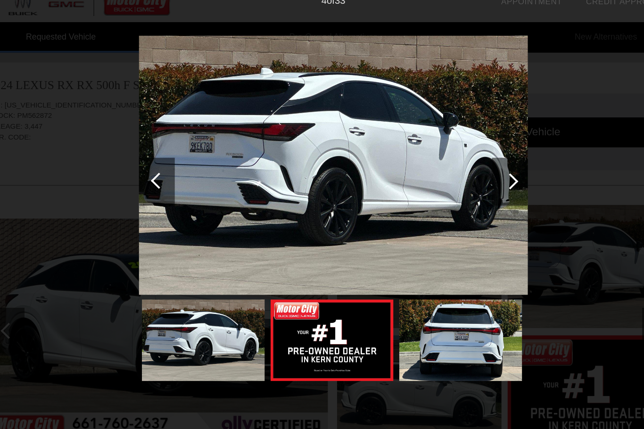
click at [455, 149] on div at bounding box center [461, 155] width 13 height 13
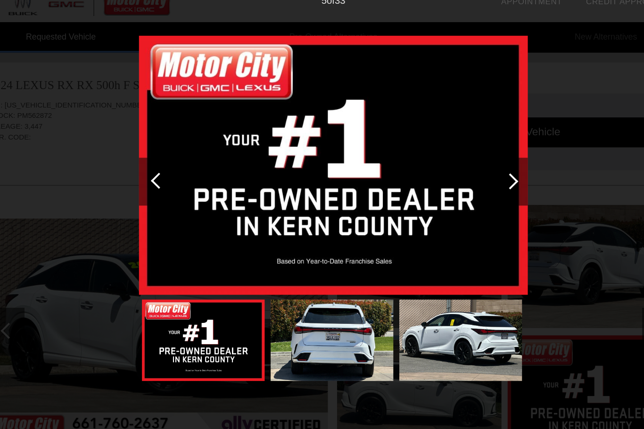
click at [455, 149] on div at bounding box center [461, 155] width 13 height 13
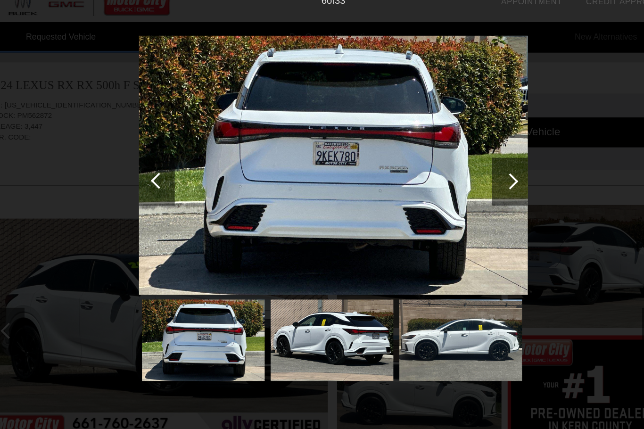
click at [447, 147] on div at bounding box center [461, 156] width 28 height 38
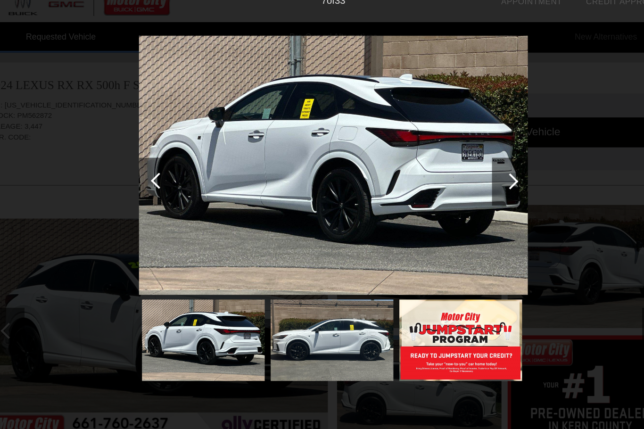
click at [455, 149] on div at bounding box center [461, 155] width 13 height 13
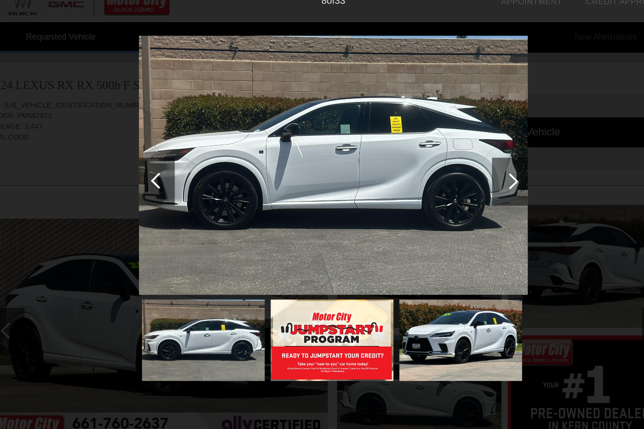
click at [455, 149] on div at bounding box center [461, 155] width 13 height 13
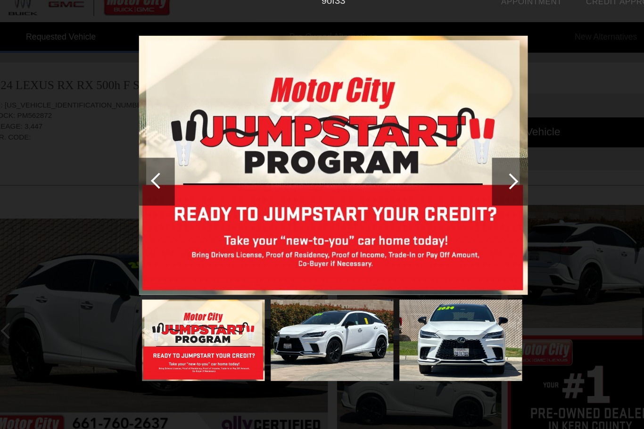
click at [447, 146] on div at bounding box center [461, 156] width 28 height 38
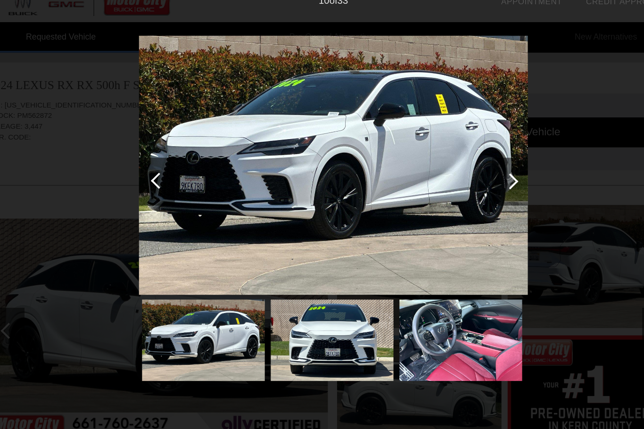
click at [455, 149] on div at bounding box center [461, 155] width 13 height 13
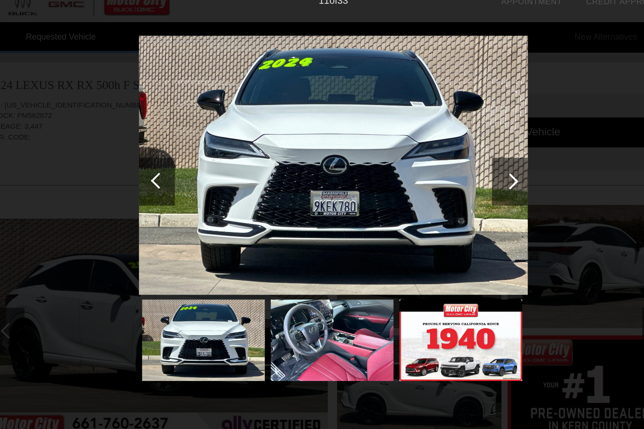
click at [447, 146] on div at bounding box center [461, 156] width 28 height 38
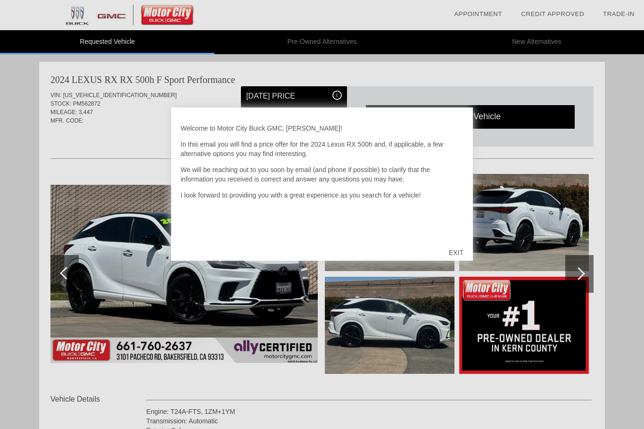
click at [461, 256] on div "EXIT" at bounding box center [455, 252] width 33 height 28
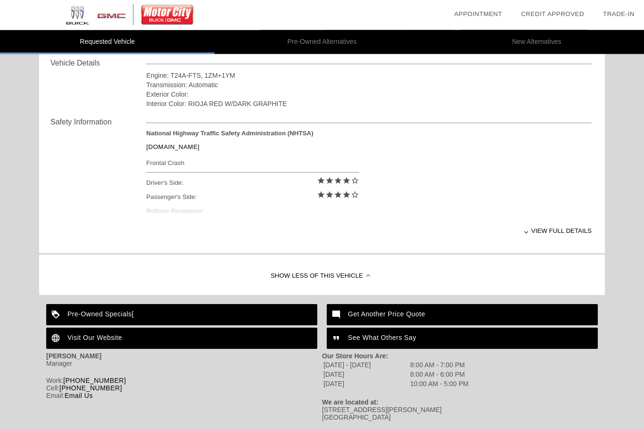
scroll to position [340, 0]
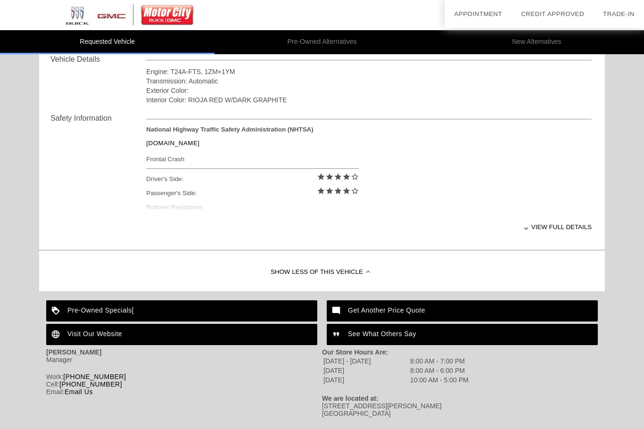
click at [88, 334] on div "Visit Our Website" at bounding box center [181, 334] width 271 height 21
